Goal: Task Accomplishment & Management: Manage account settings

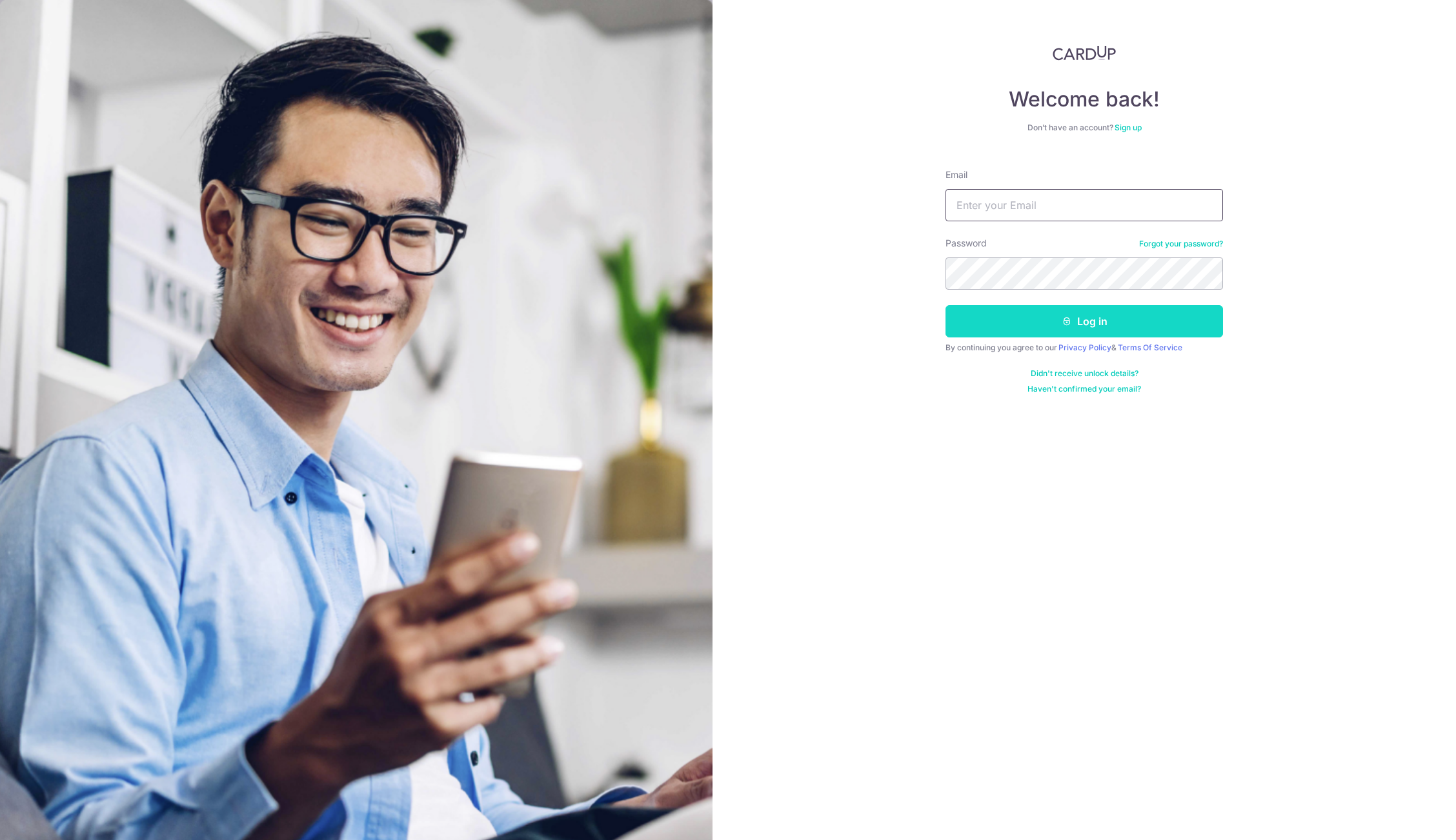
type input "accounts@drbiz.com.sg"
click at [1168, 315] on button "Log in" at bounding box center [1084, 322] width 277 height 32
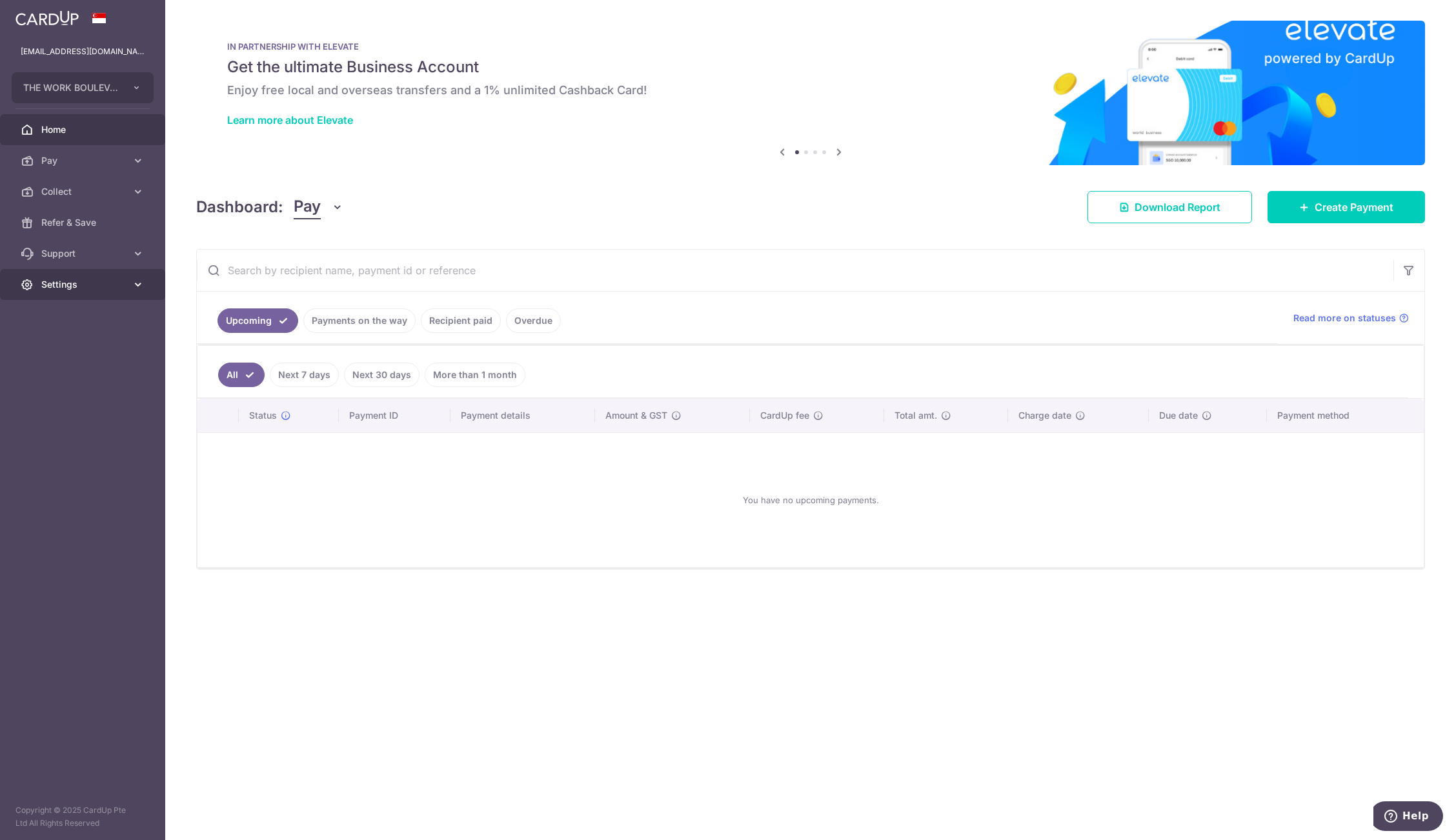
click at [83, 287] on span "Settings" at bounding box center [84, 285] width 86 height 13
click at [87, 309] on span "Account" at bounding box center [84, 316] width 86 height 13
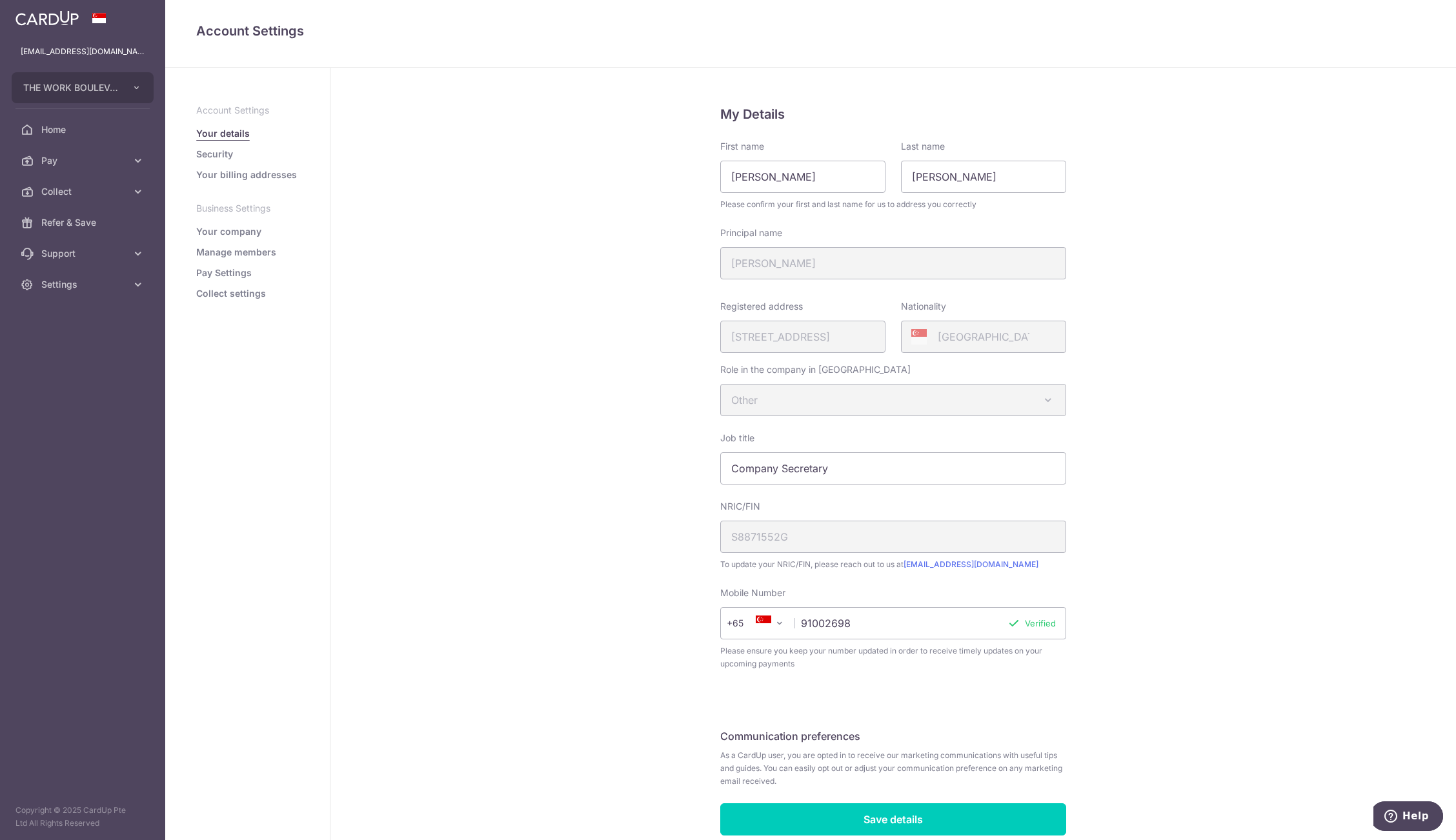
click at [222, 296] on link "Collect settings" at bounding box center [231, 293] width 70 height 13
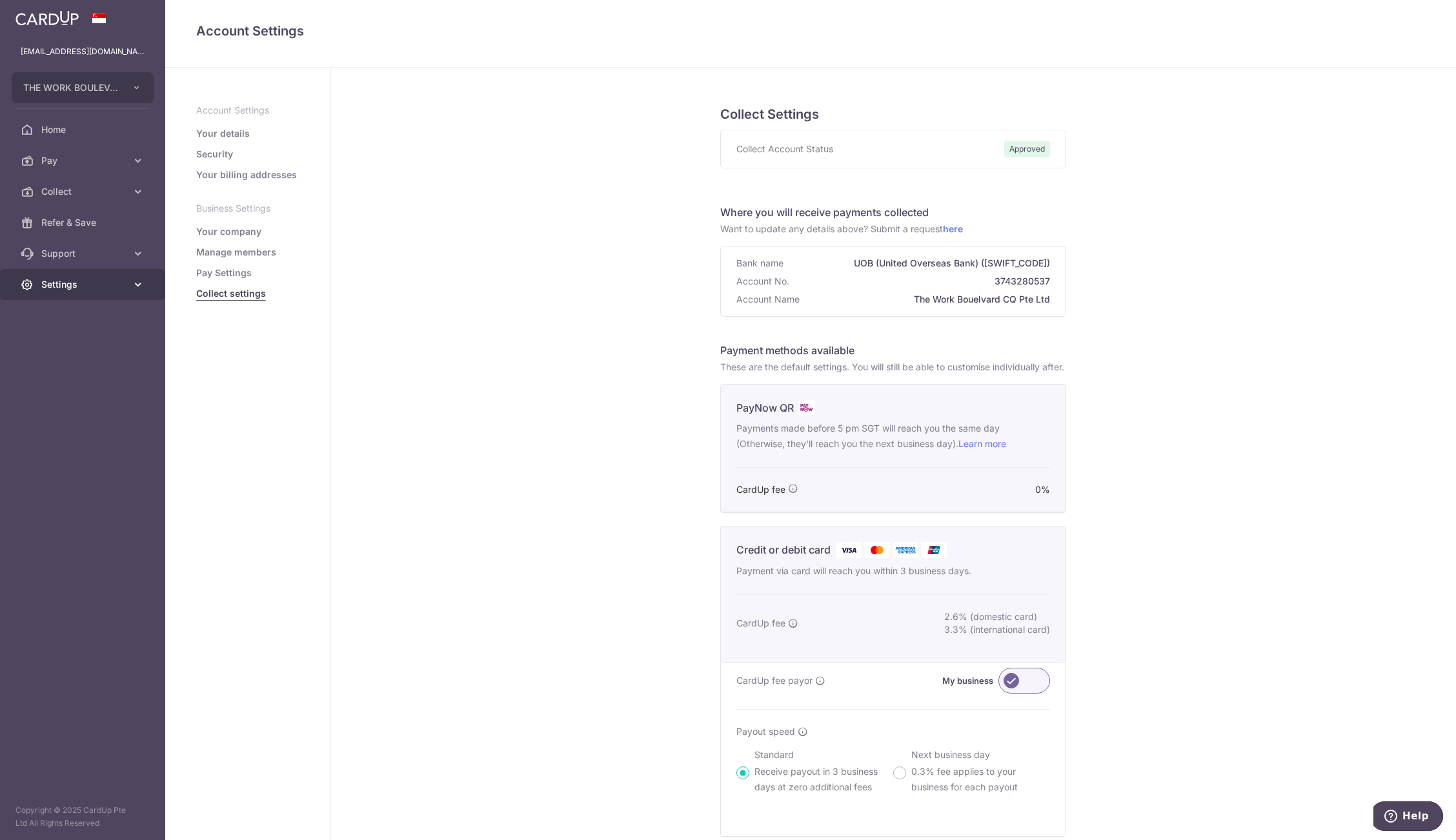
click at [79, 285] on span "Settings" at bounding box center [84, 285] width 86 height 13
click at [64, 357] on link "Logout" at bounding box center [83, 346] width 166 height 31
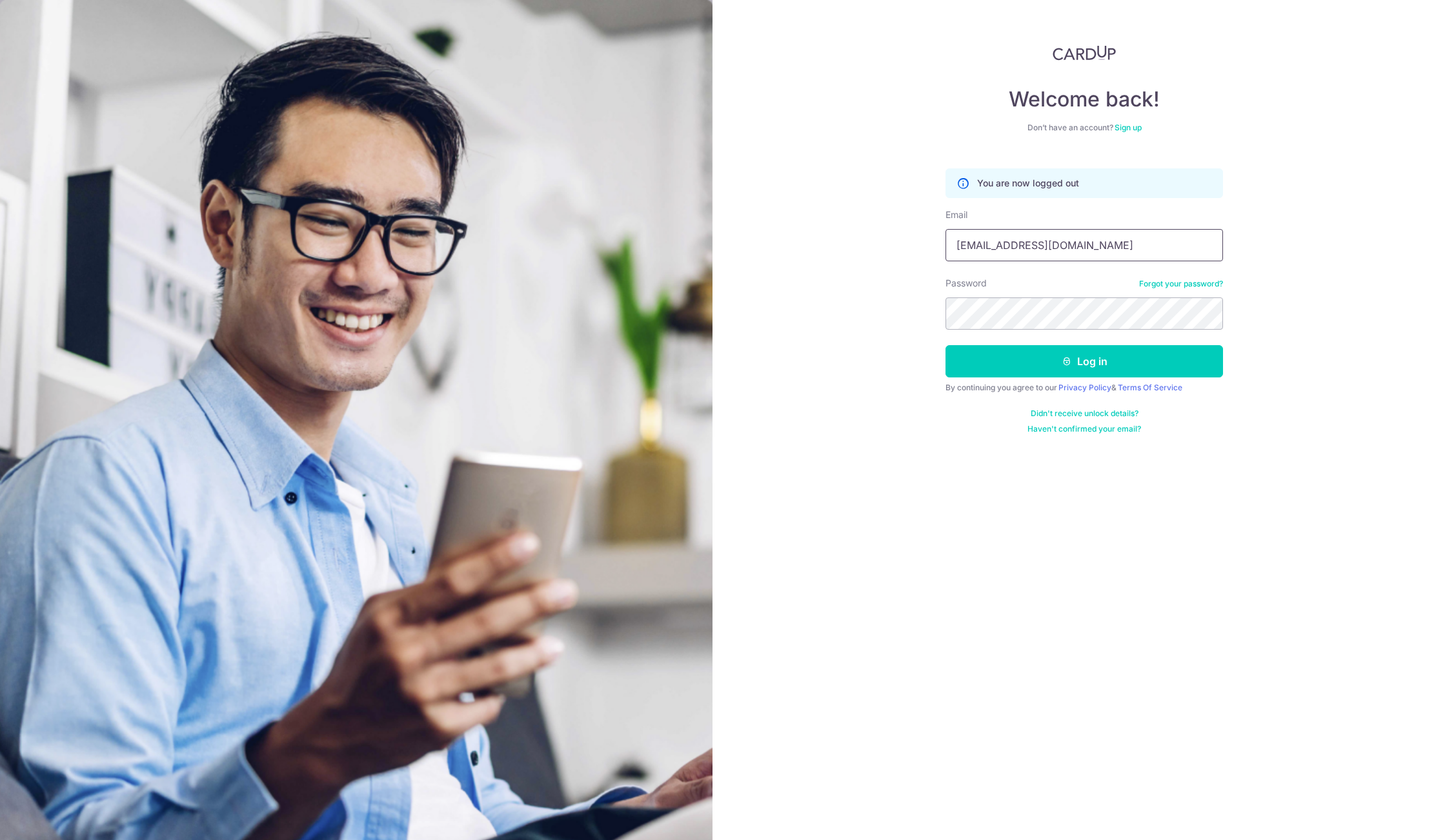
click at [1062, 235] on input "accounts@drbiz.com.sg" at bounding box center [1084, 246] width 277 height 32
type input "[PERSON_NAME][EMAIL_ADDRESS][PERSON_NAME][DOMAIN_NAME]"
click at [1134, 366] on button "Log in" at bounding box center [1084, 361] width 277 height 32
